Goal: Transaction & Acquisition: Obtain resource

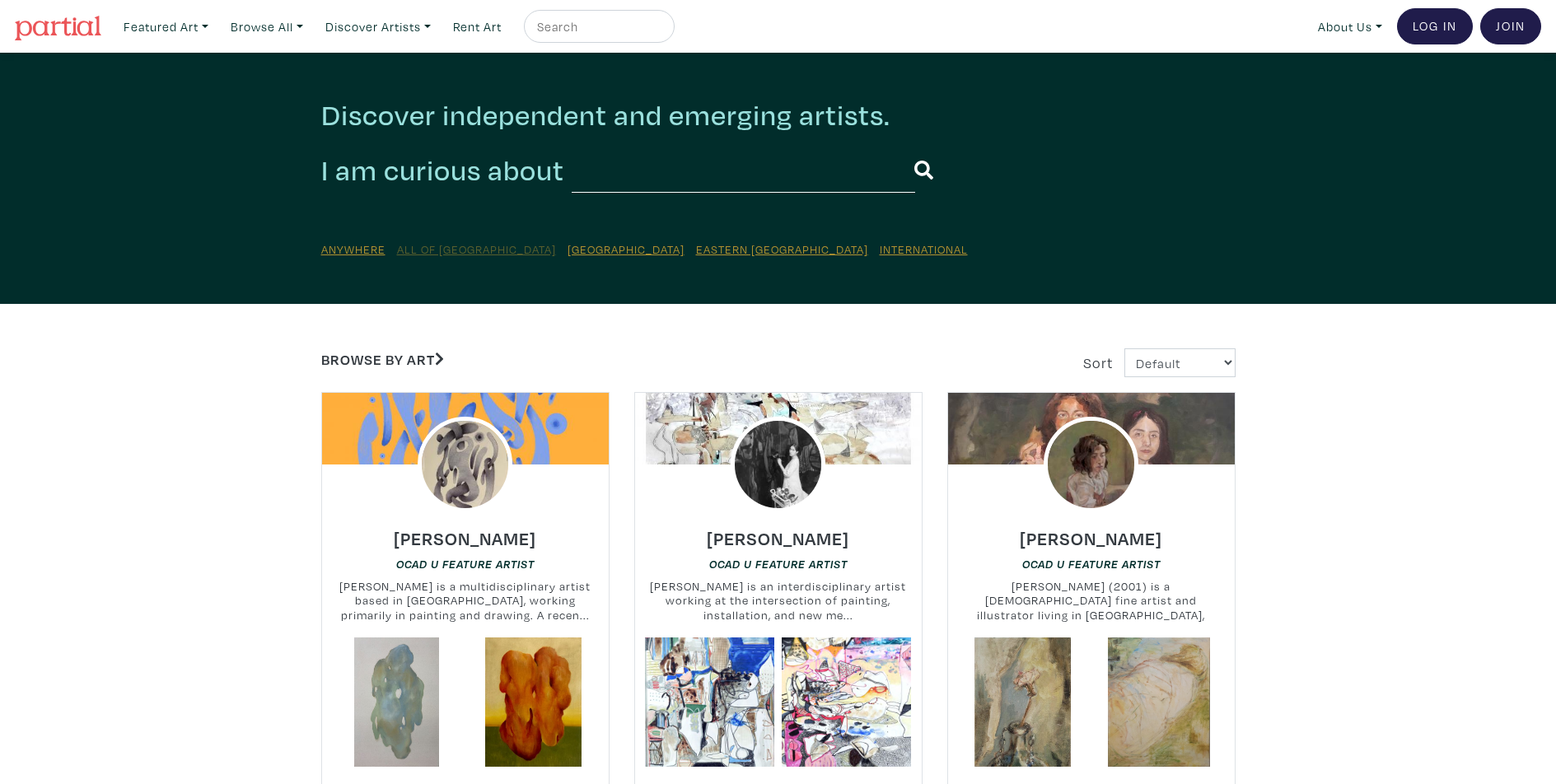
click at [426, 247] on u "All of [GEOGRAPHIC_DATA]" at bounding box center [477, 248] width 159 height 15
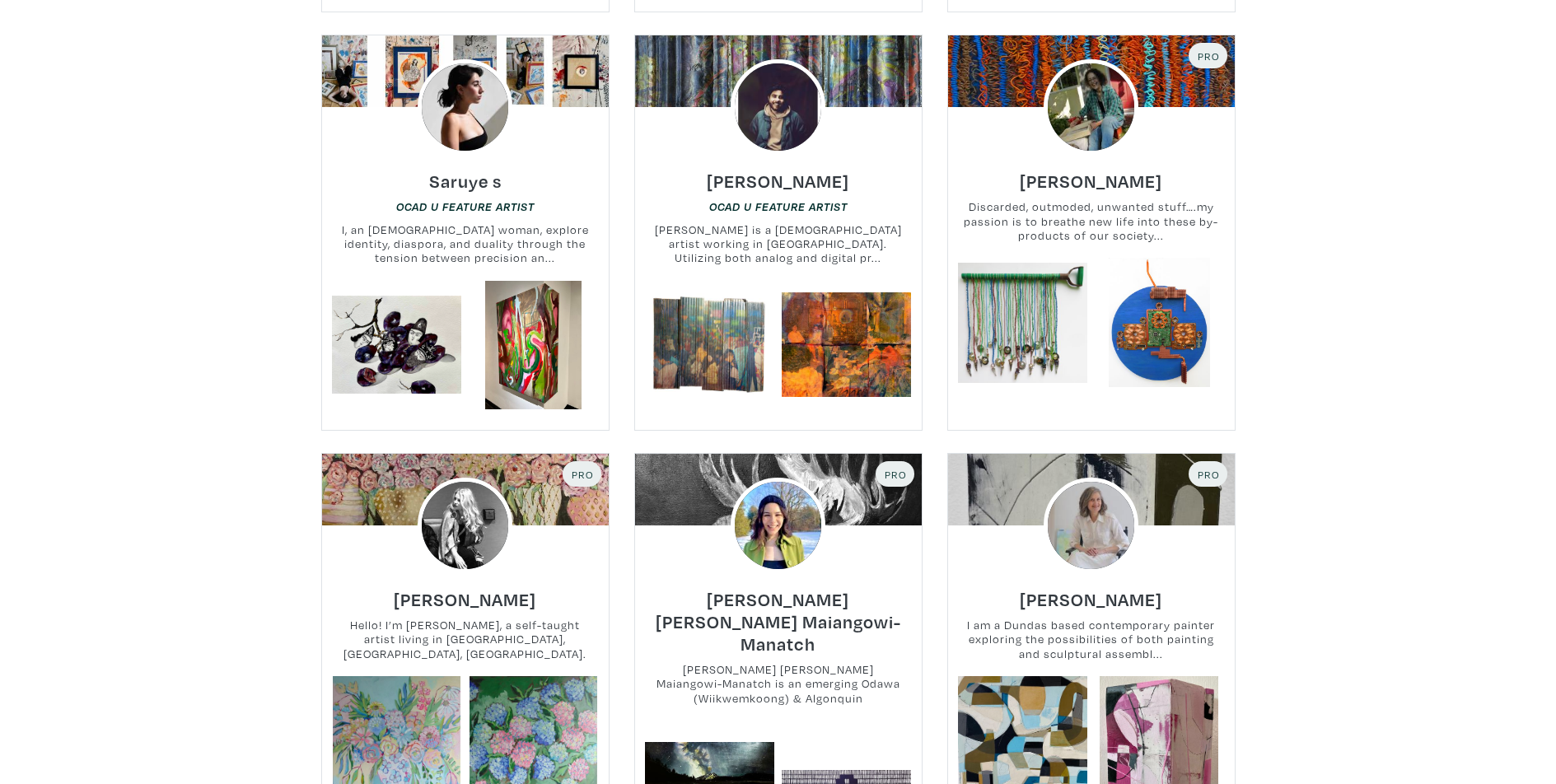
scroll to position [2636, 0]
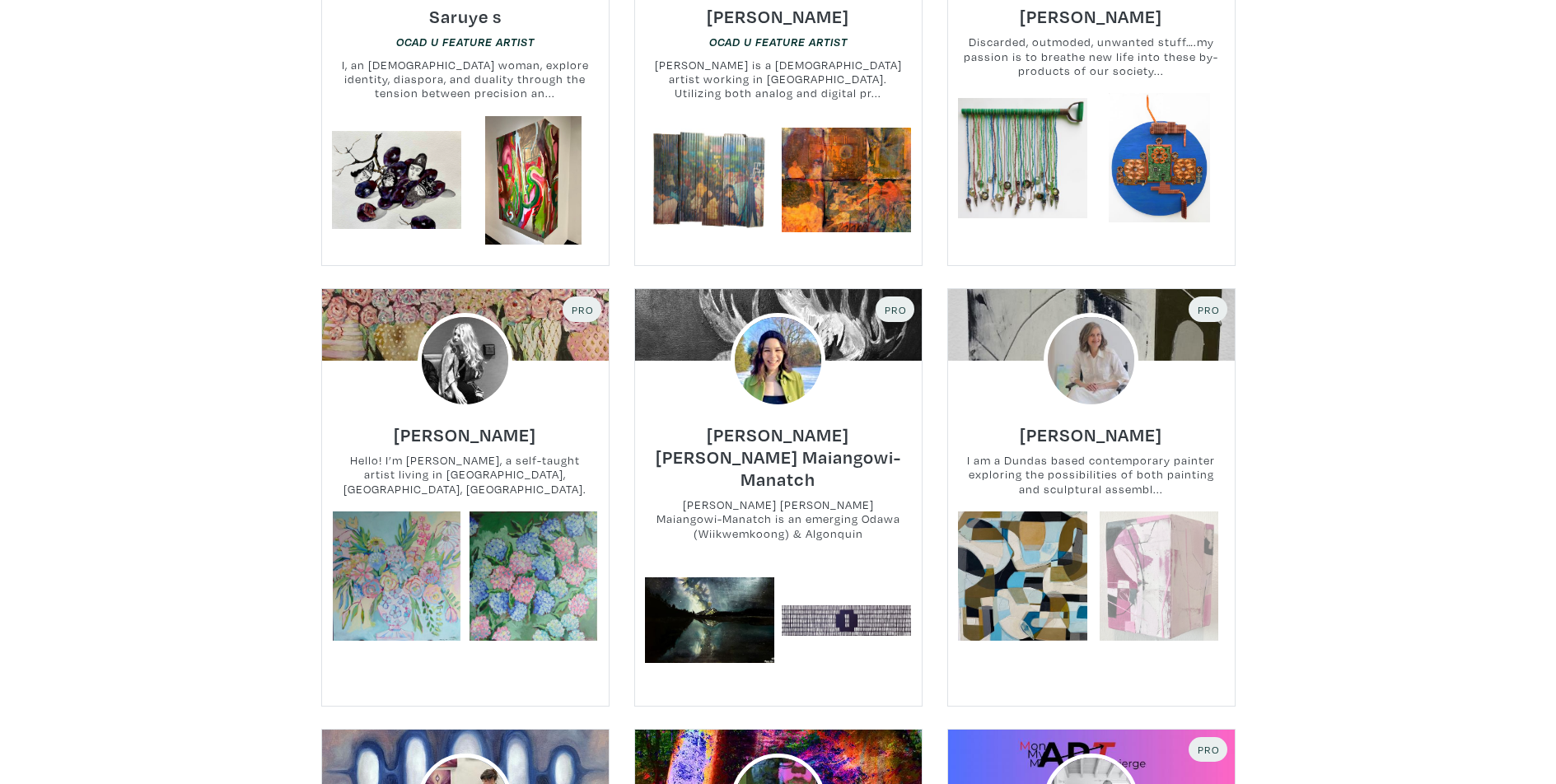
click at [1145, 537] on link at bounding box center [1159, 575] width 129 height 129
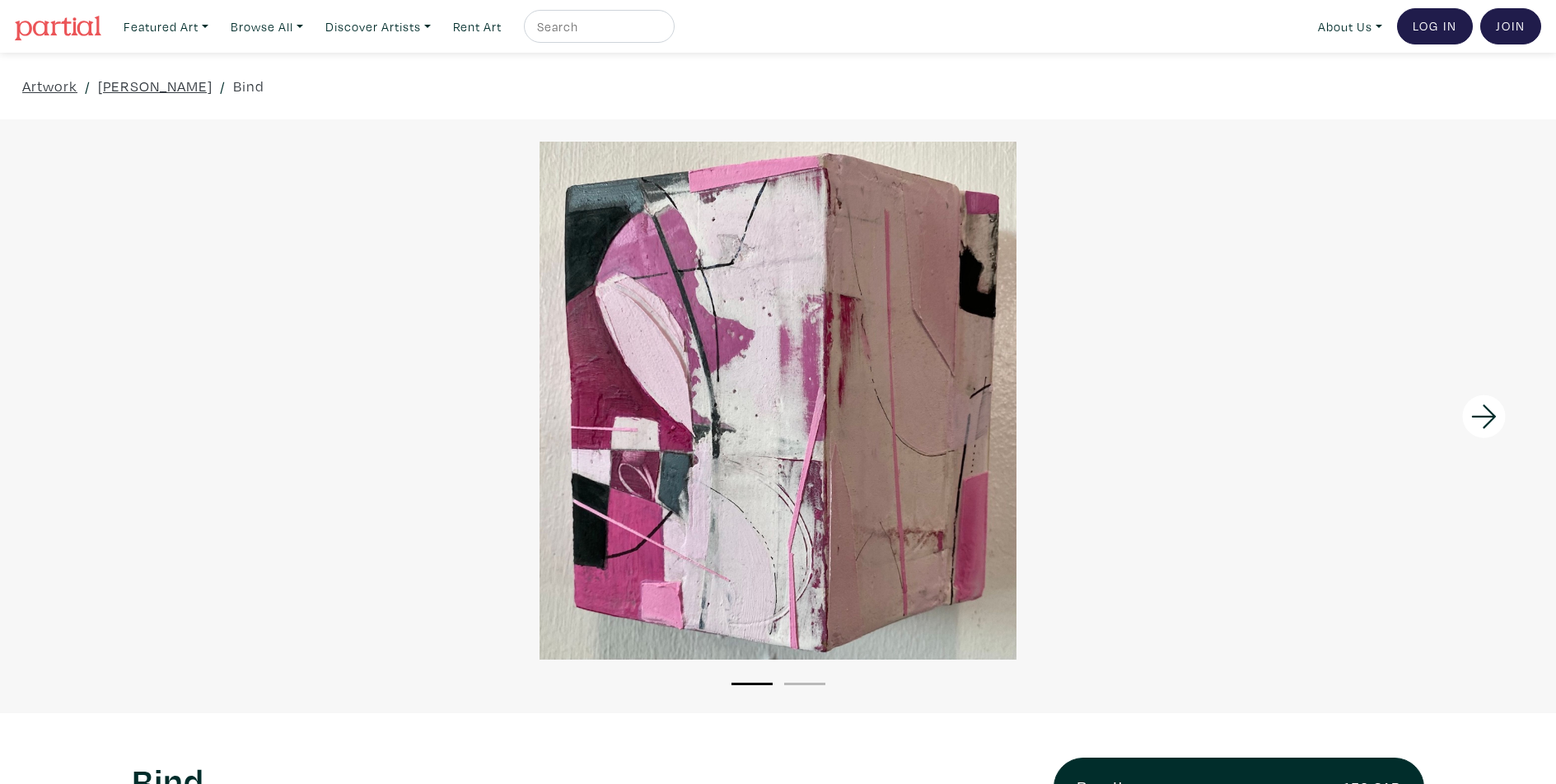
click at [1492, 410] on icon at bounding box center [1485, 416] width 56 height 44
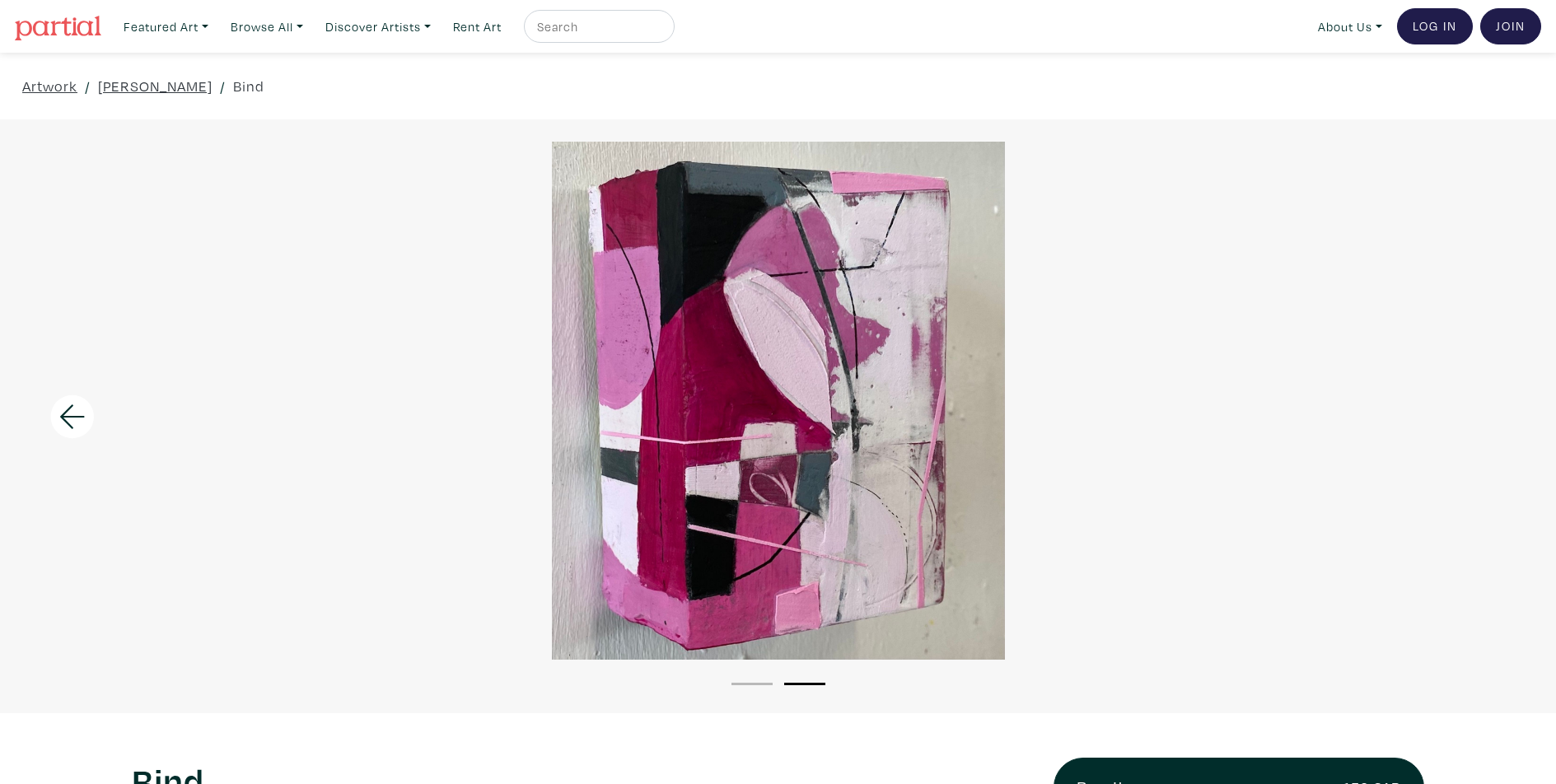
click at [1492, 410] on div at bounding box center [778, 401] width 1556 height 518
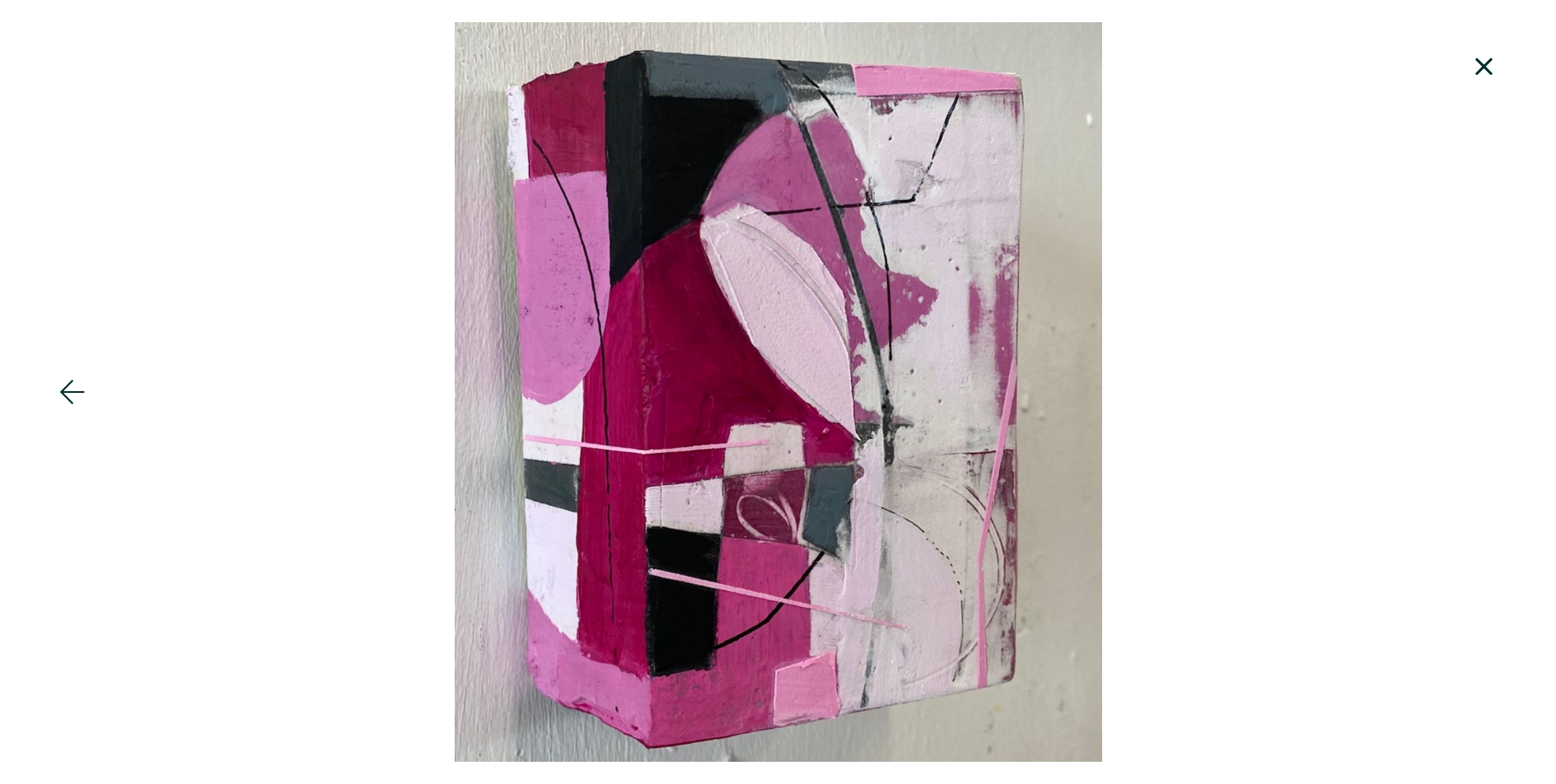
click at [1488, 70] on icon at bounding box center [1484, 66] width 17 height 17
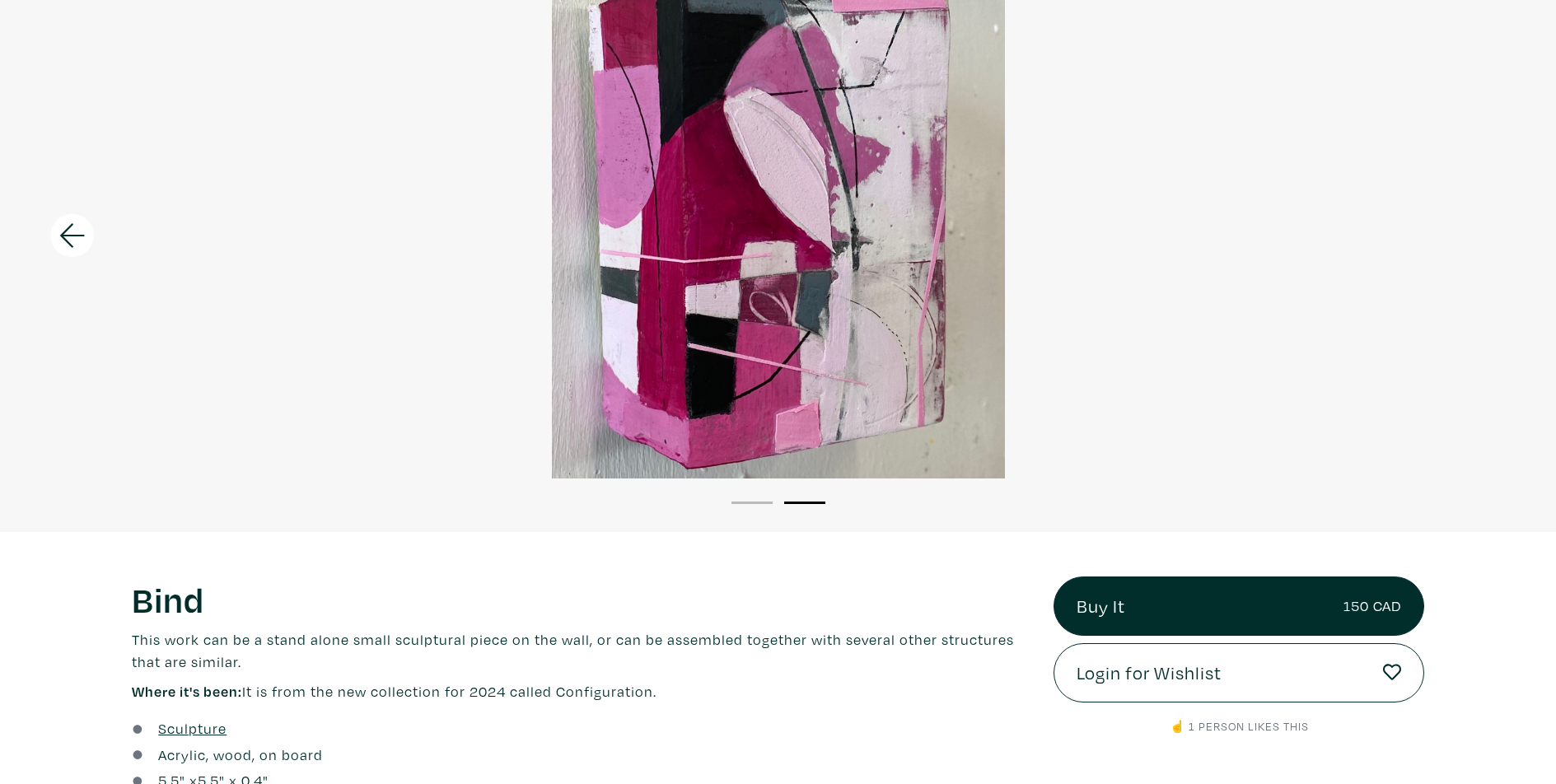
scroll to position [330, 0]
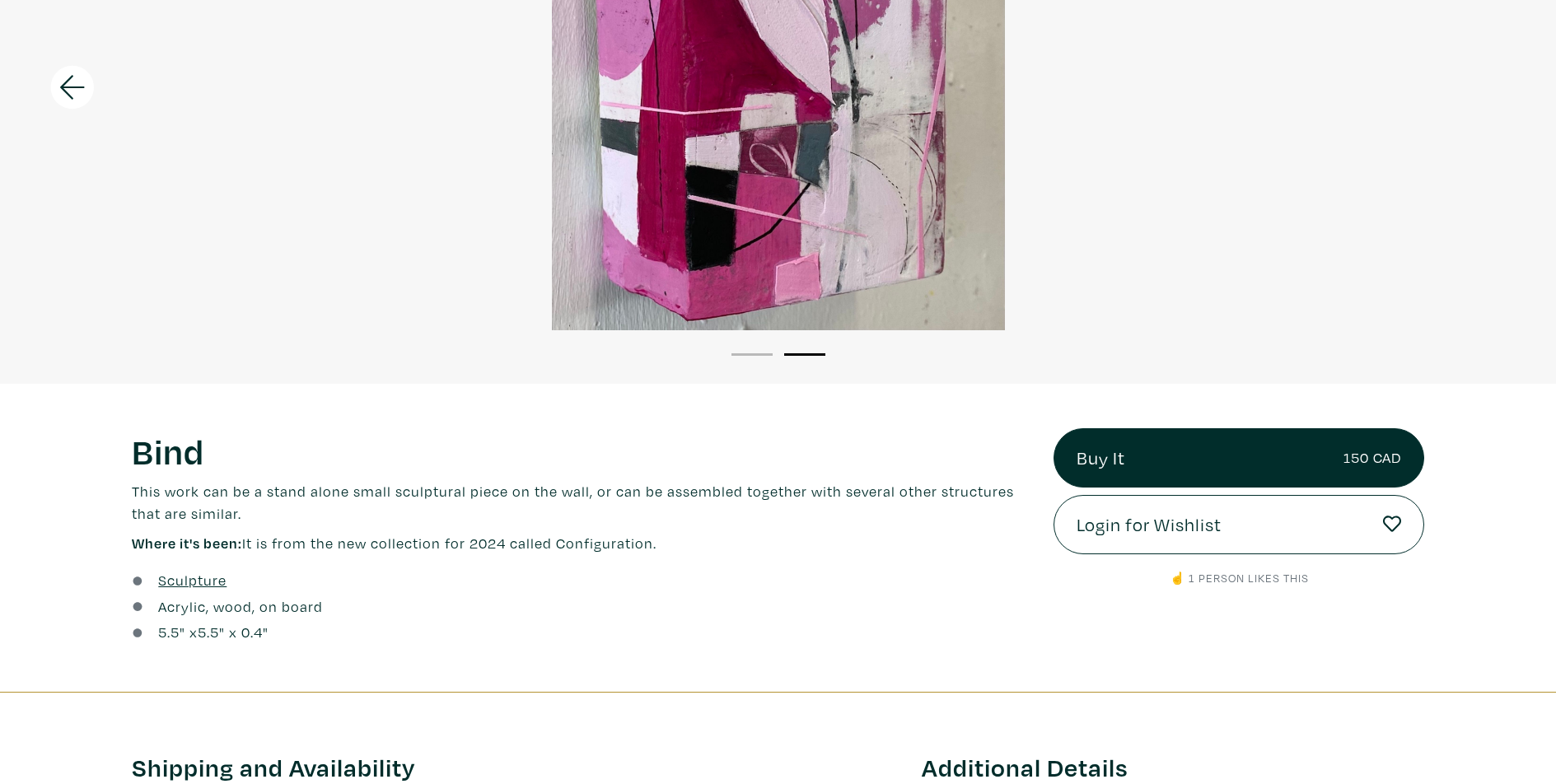
click at [76, 98] on icon at bounding box center [72, 87] width 56 height 44
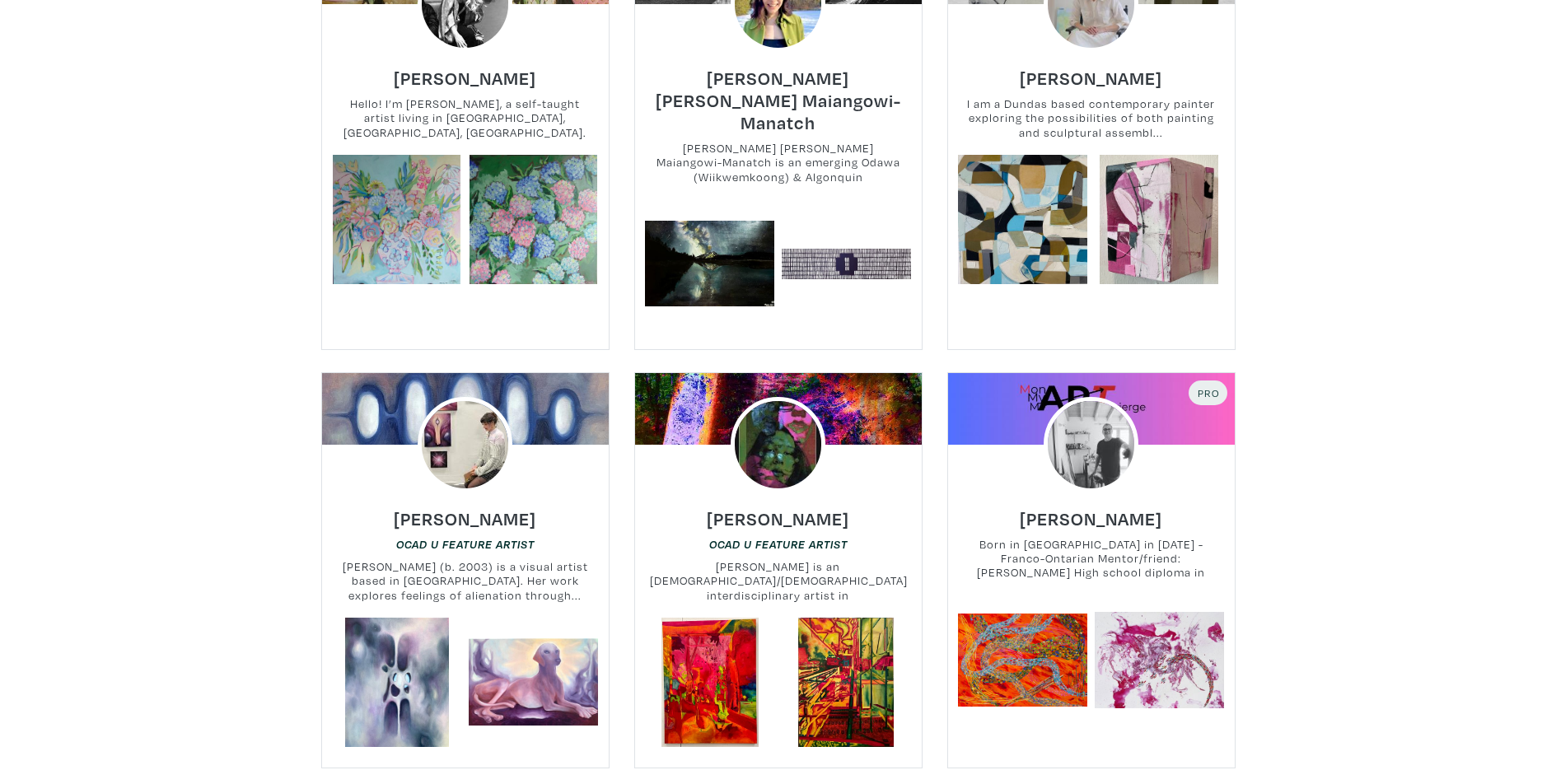
scroll to position [3185, 0]
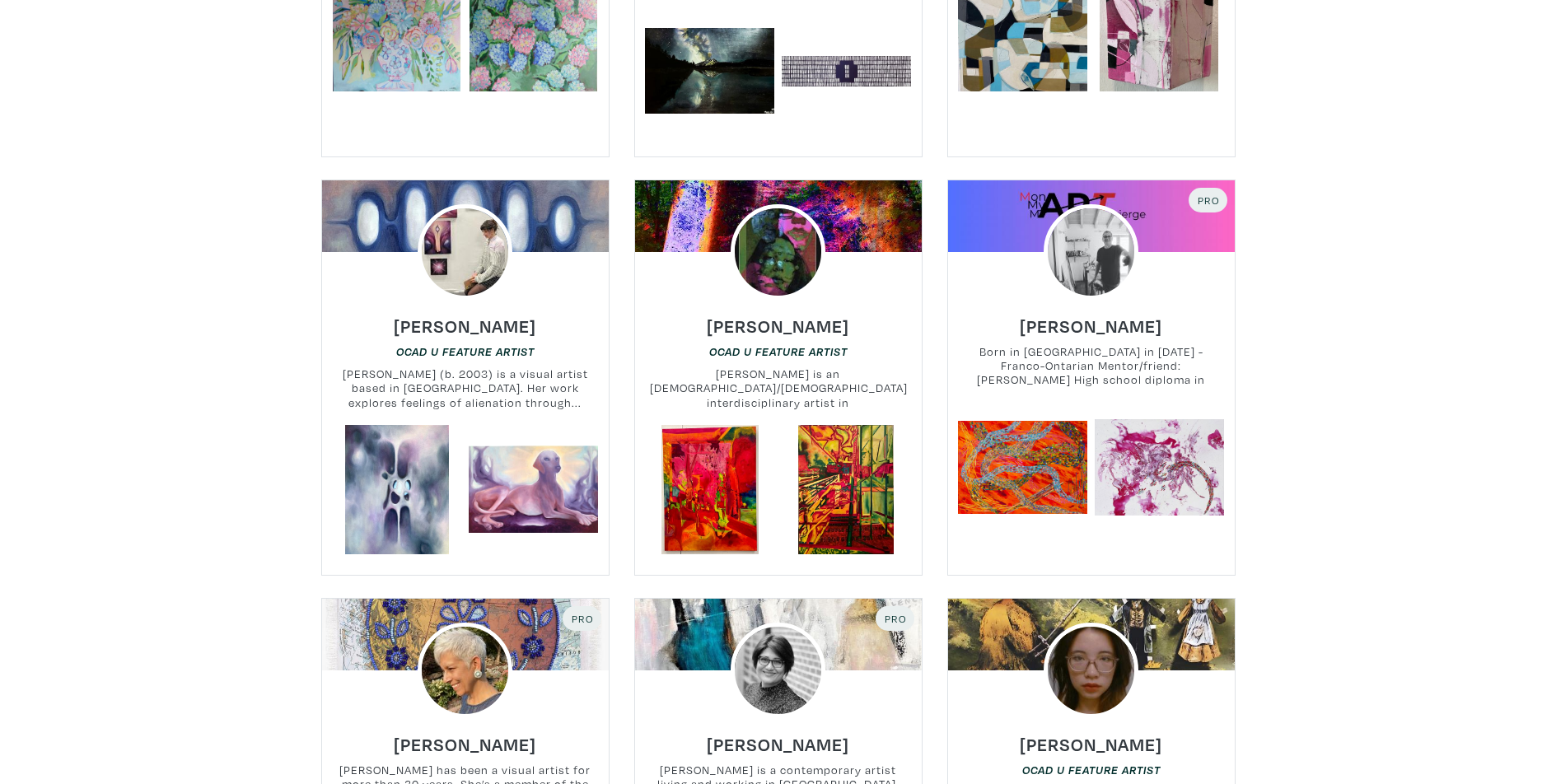
click at [845, 622] on div at bounding box center [778, 670] width 286 height 96
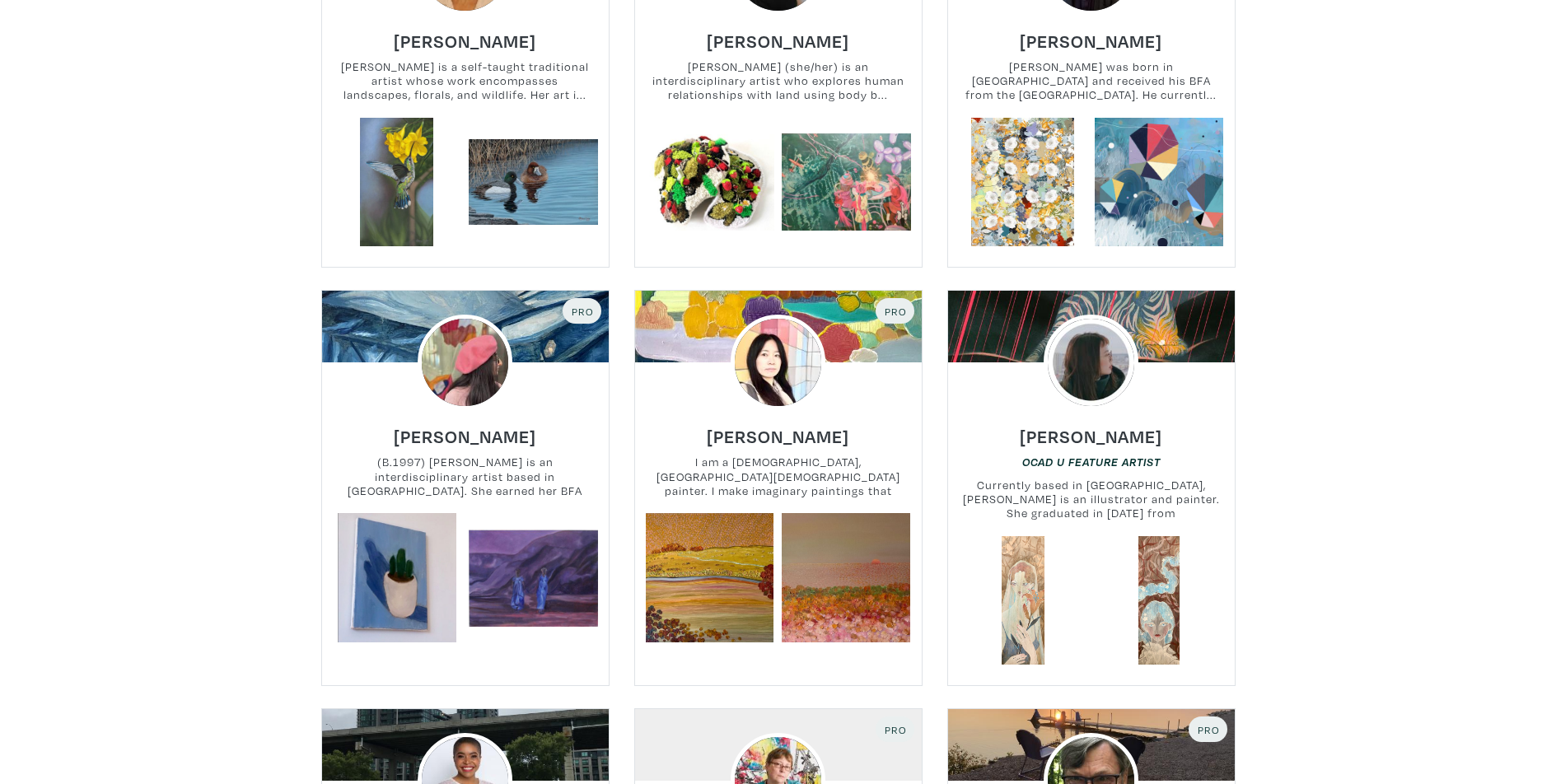
scroll to position [6644, 0]
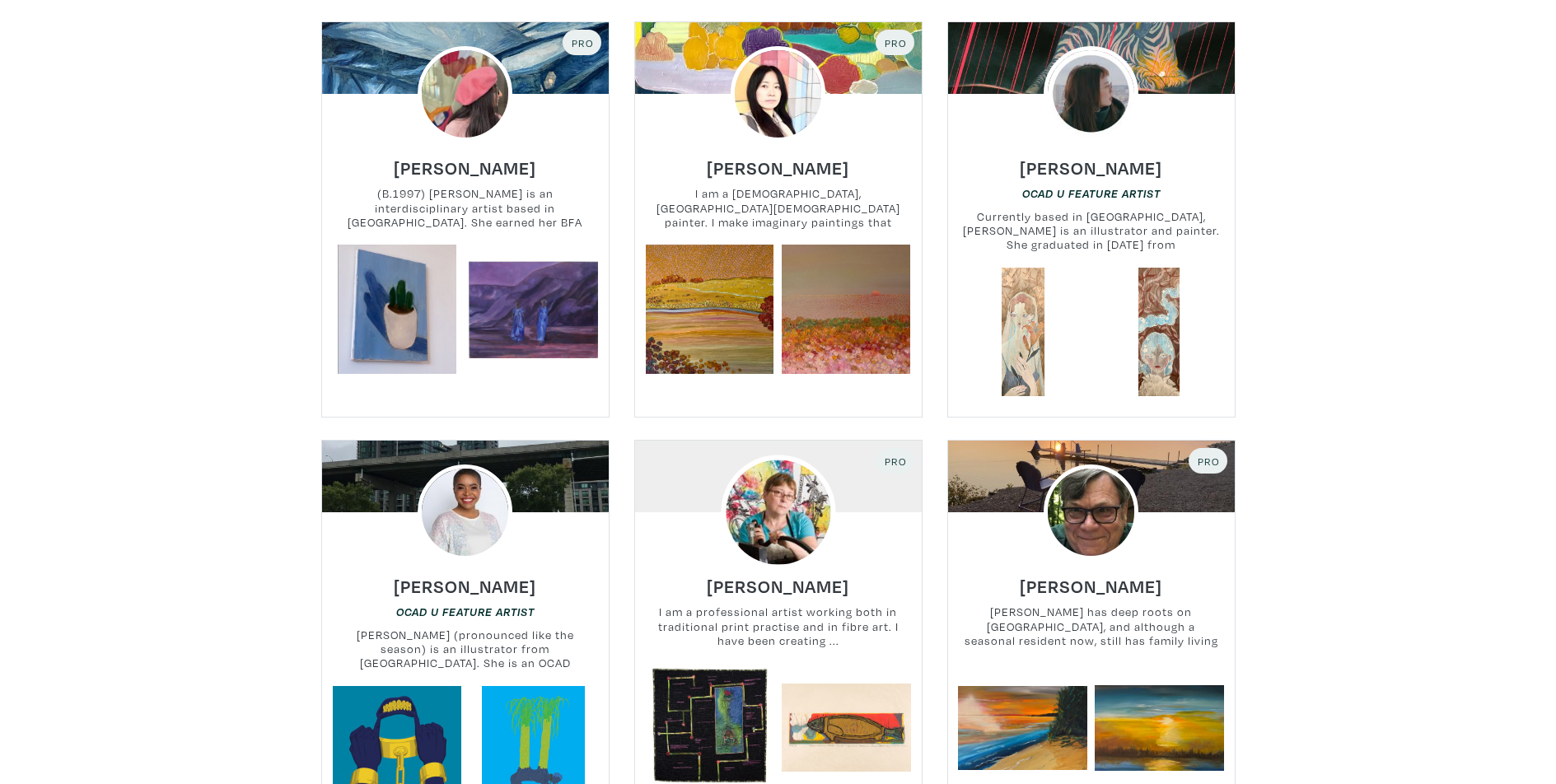
click at [798, 455] on img at bounding box center [778, 512] width 115 height 115
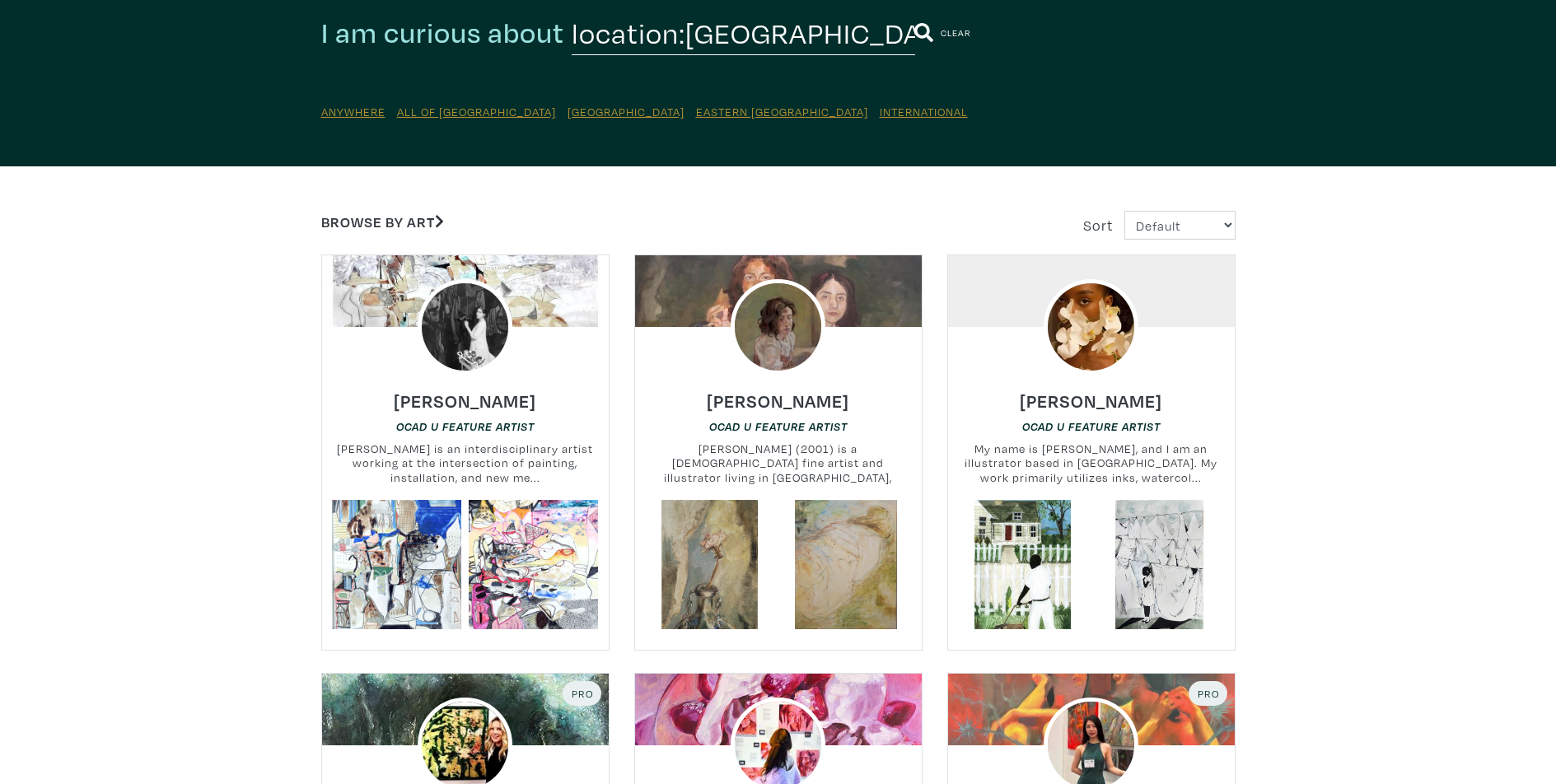
scroll to position [0, 0]
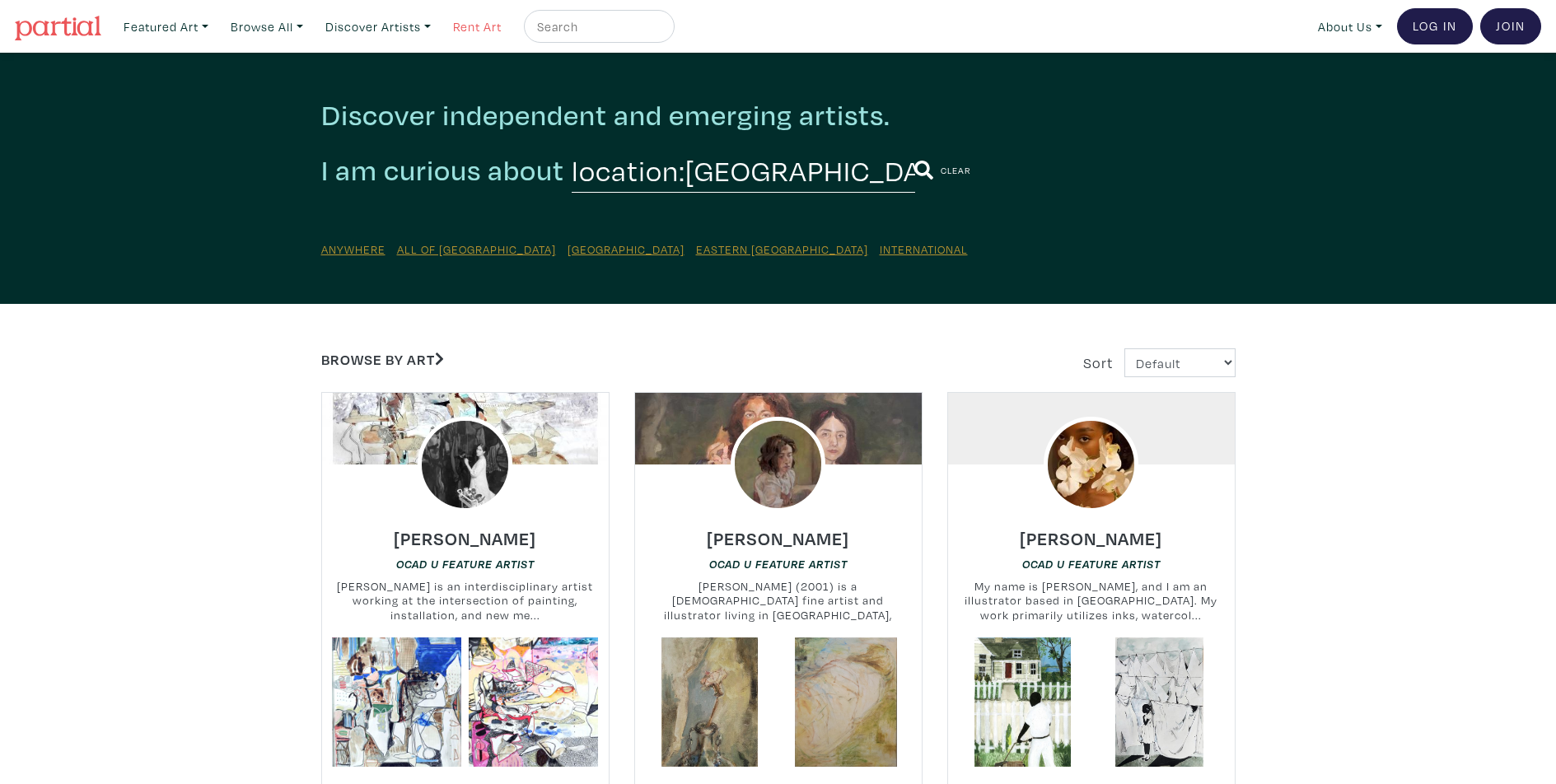
click at [490, 28] on link "Rent Art" at bounding box center [477, 26] width 63 height 33
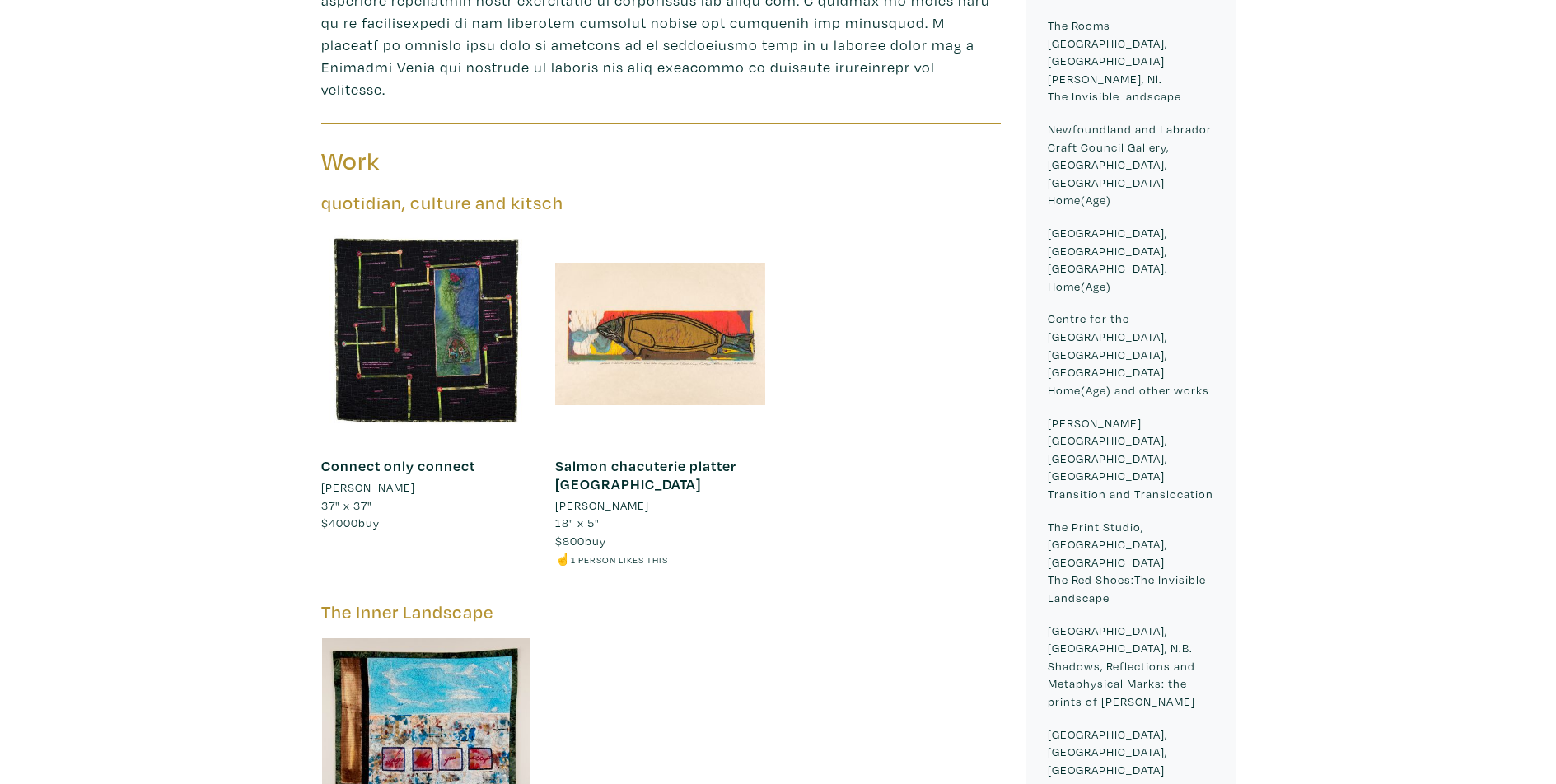
scroll to position [1236, 0]
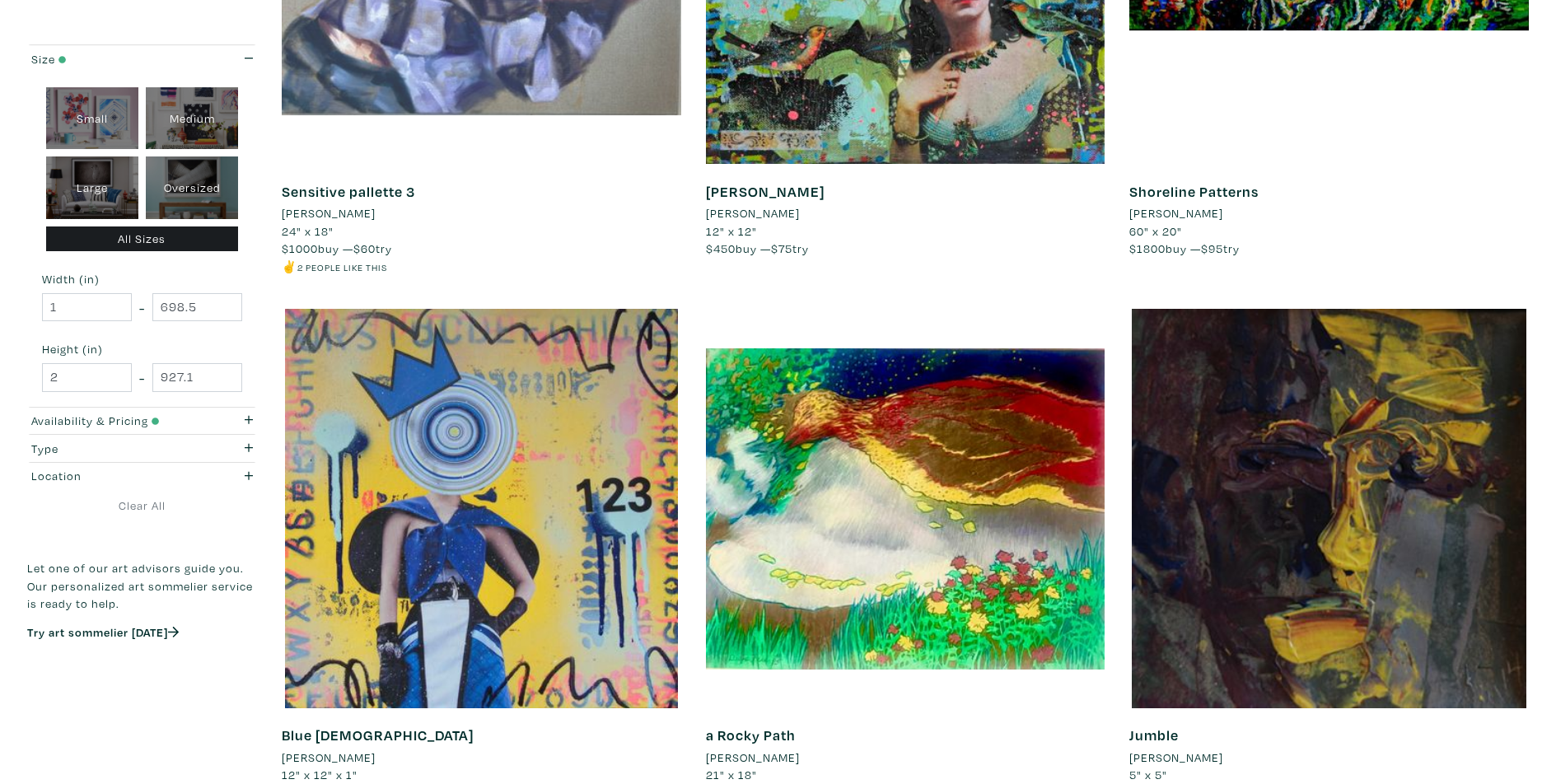
scroll to position [3542, 0]
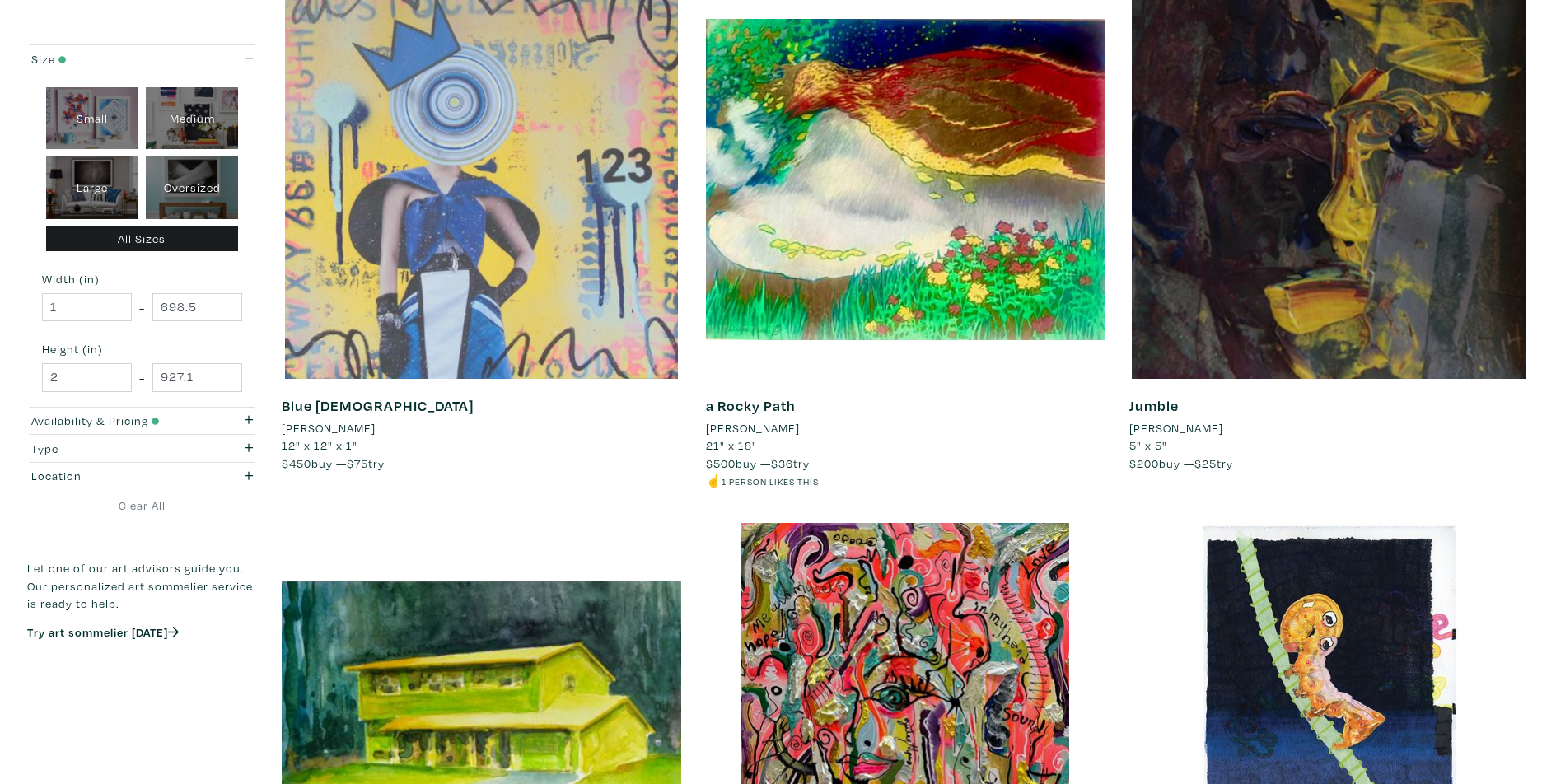
click at [571, 248] on div at bounding box center [482, 179] width 399 height 399
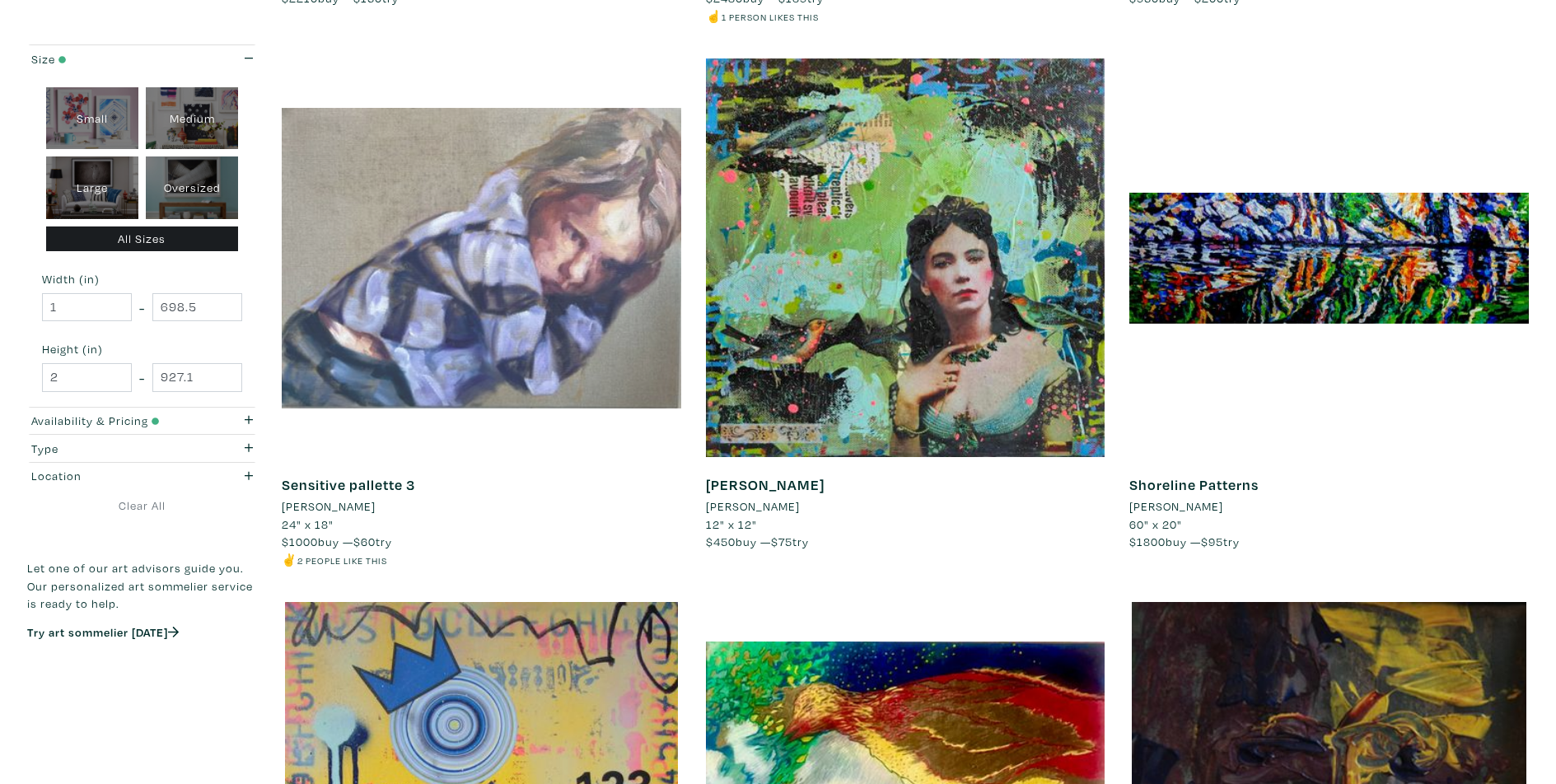
scroll to position [2800, 0]
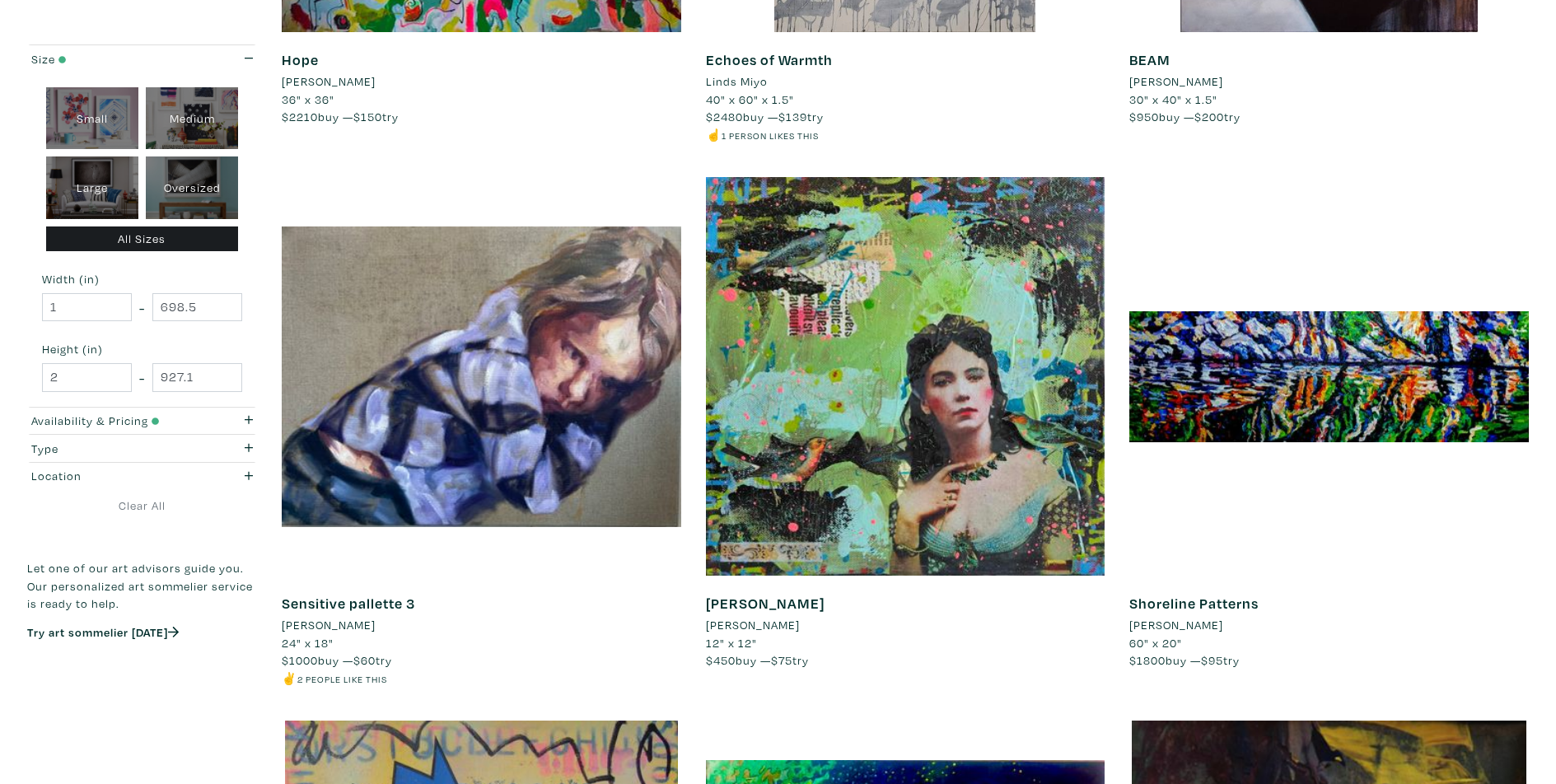
click at [193, 115] on div "Medium" at bounding box center [192, 118] width 92 height 62
type input "16"
type input "28"
type input "16"
type input "28"
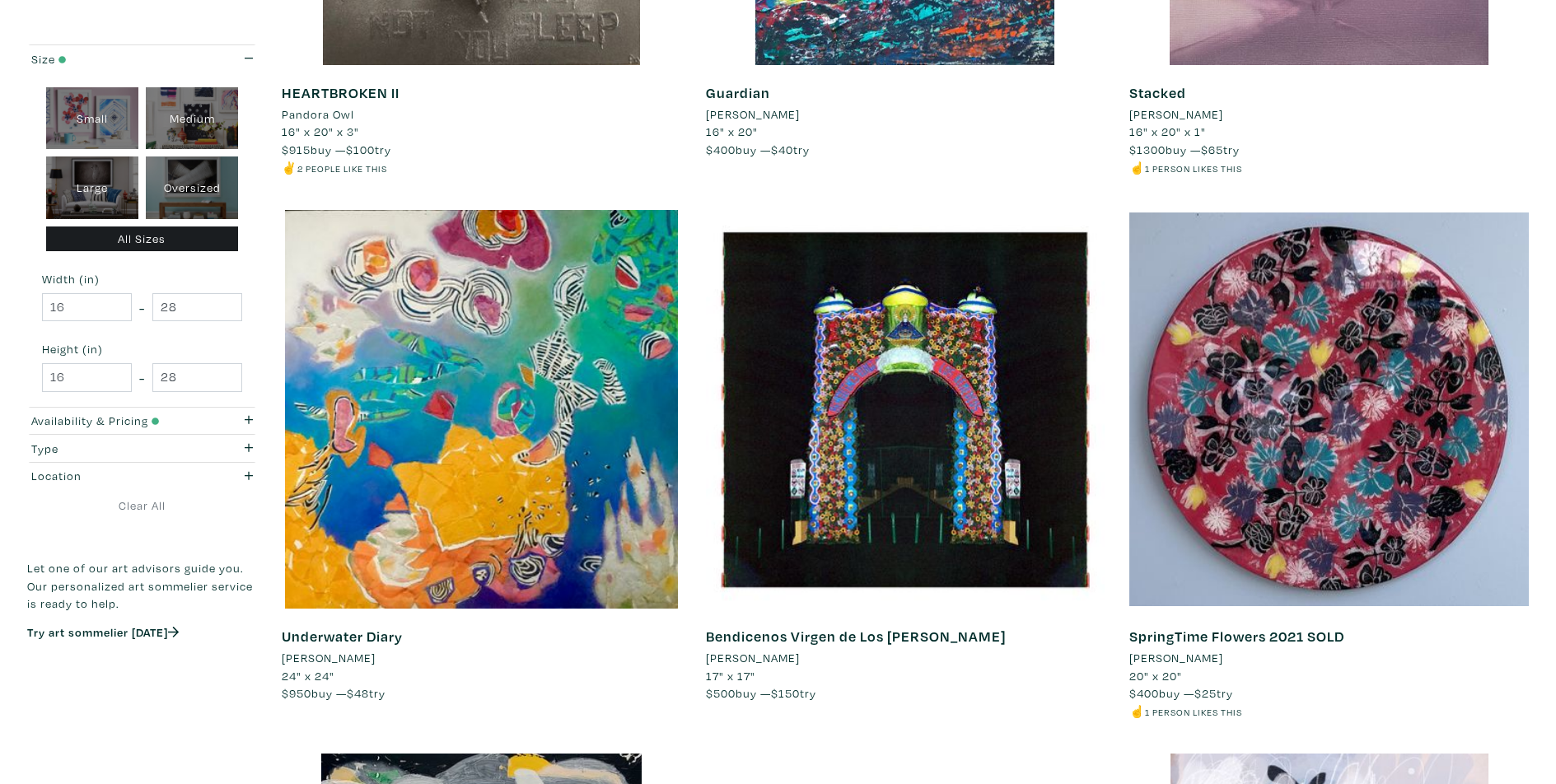
scroll to position [1894, 0]
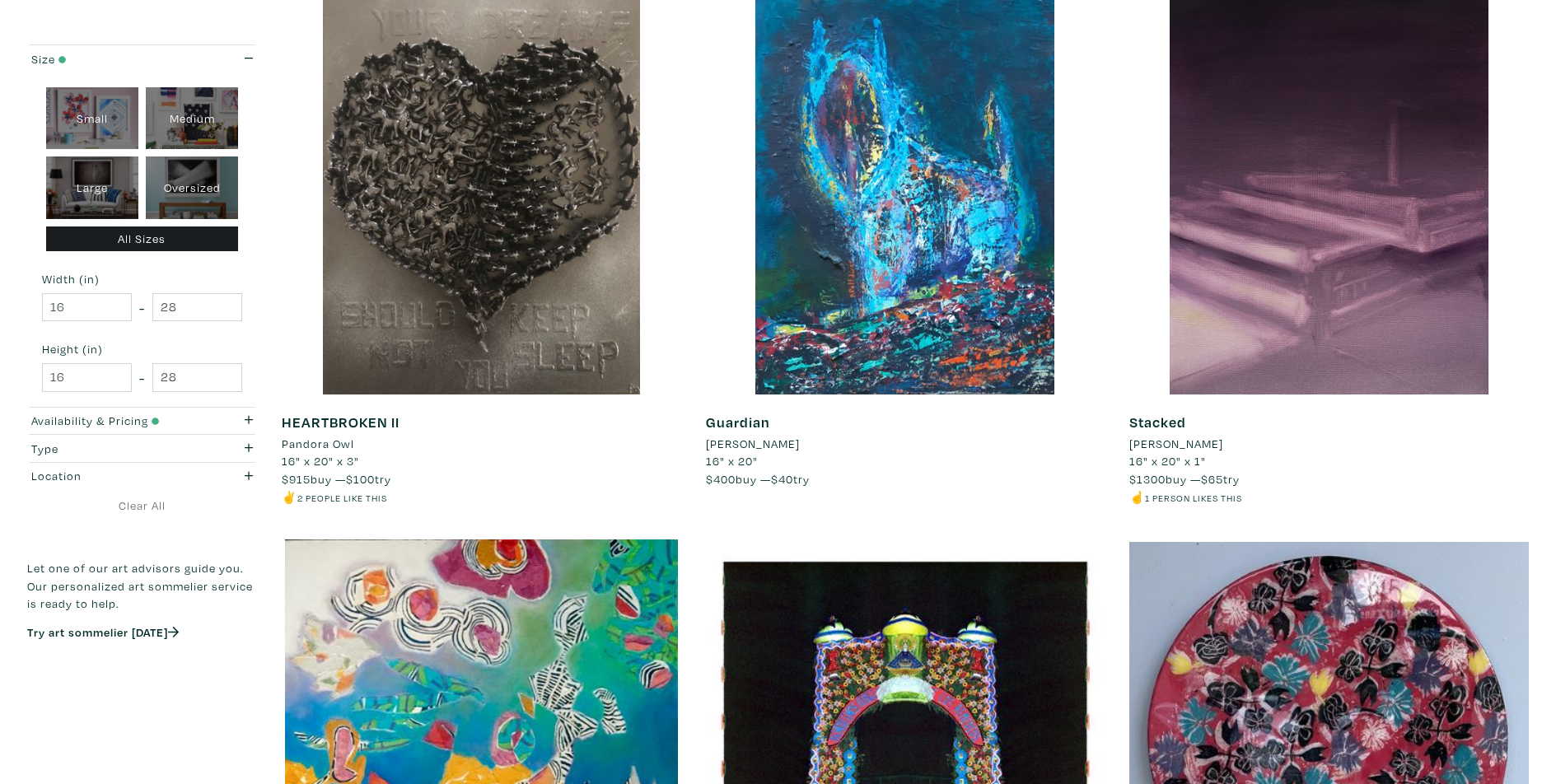
click at [137, 234] on div "All Sizes" at bounding box center [142, 239] width 192 height 25
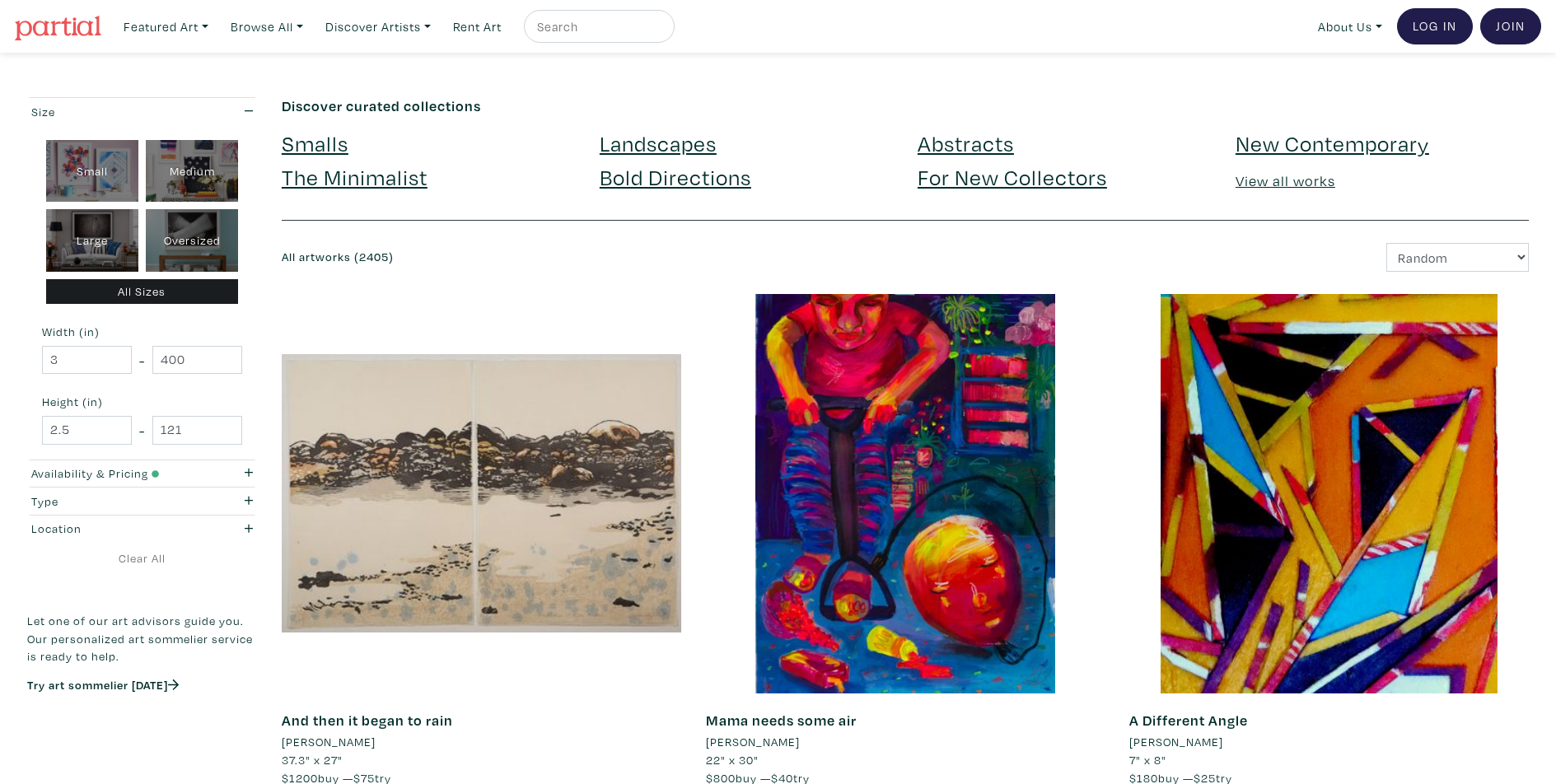
click at [958, 145] on link "Abstracts" at bounding box center [966, 143] width 97 height 29
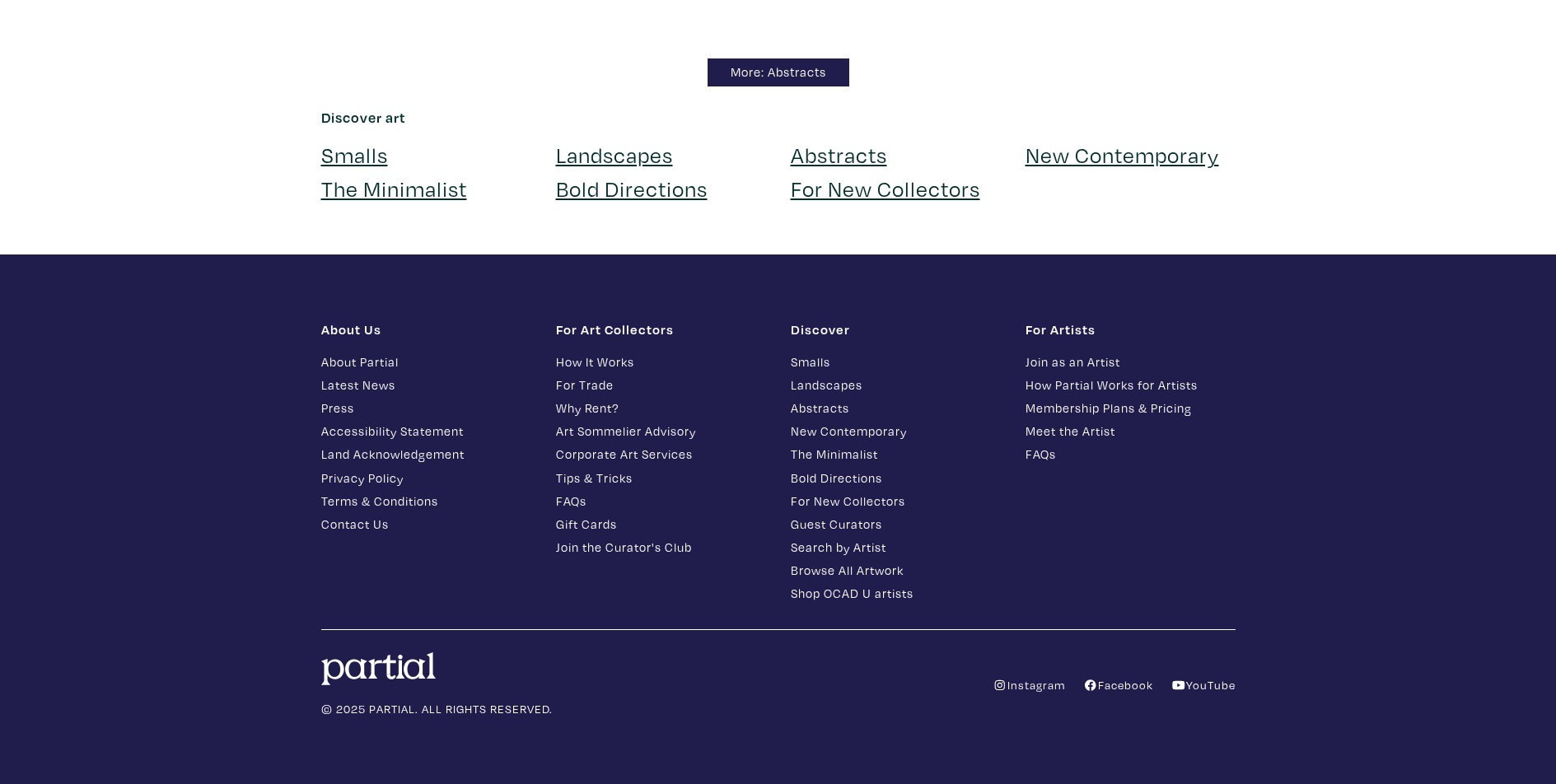
scroll to position [14493, 0]
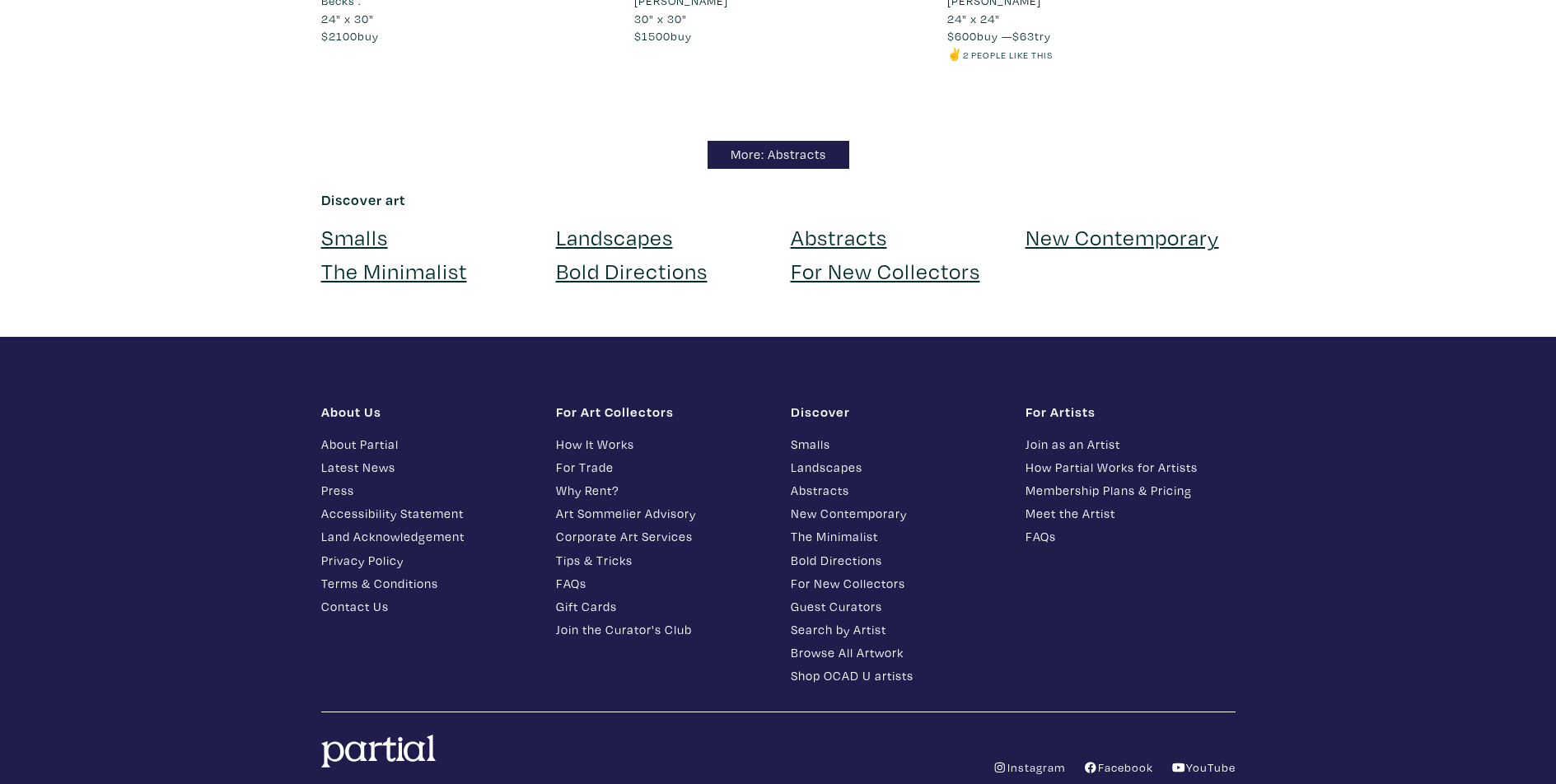
click at [417, 275] on link "The Minimalist" at bounding box center [394, 271] width 145 height 29
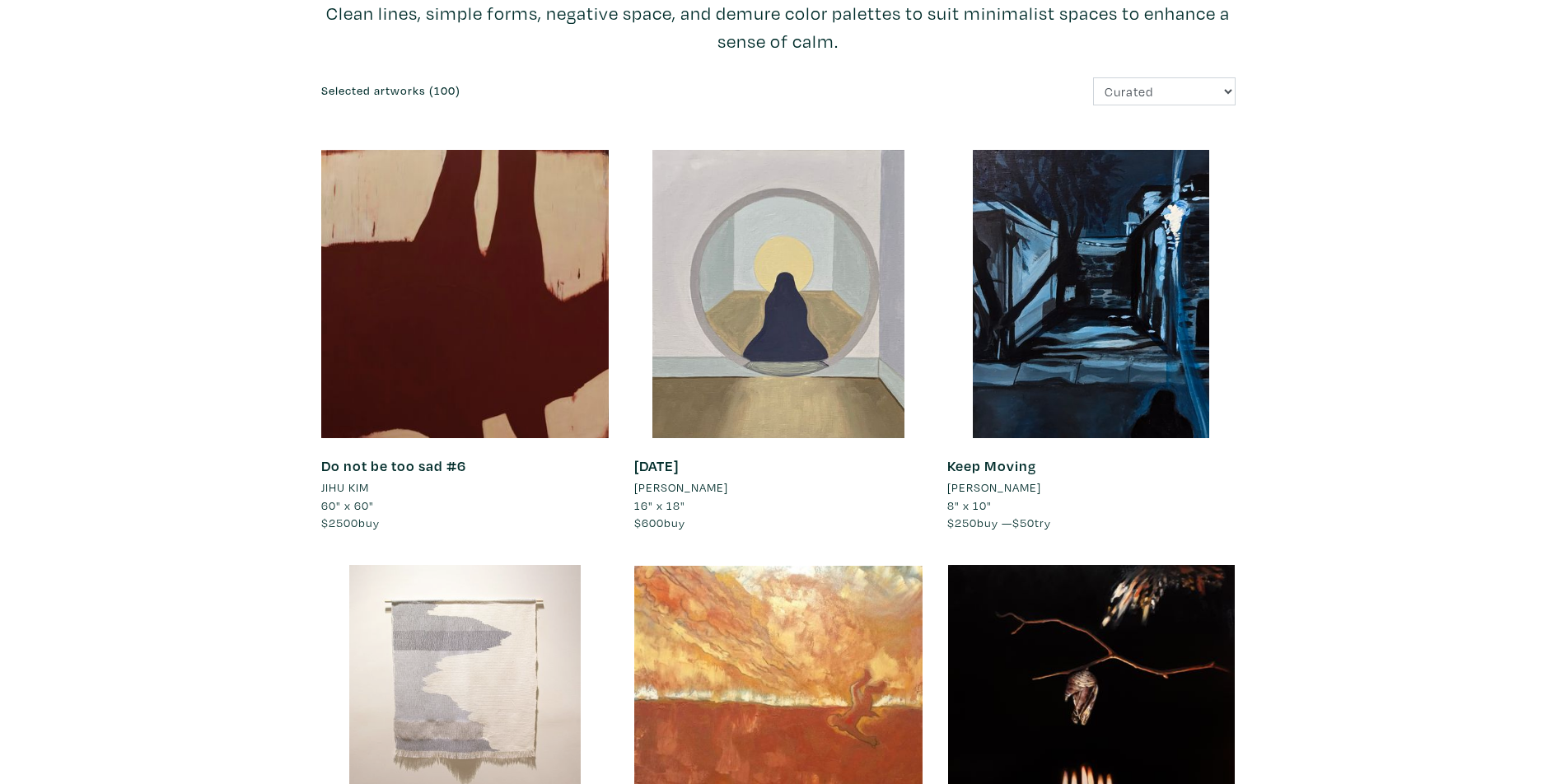
scroll to position [412, 0]
